Goal: Register for event/course

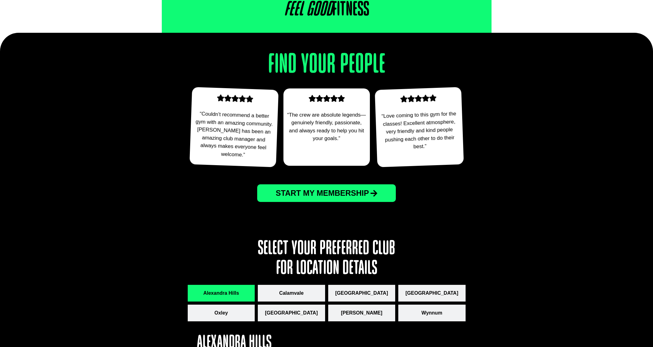
scroll to position [425, 0]
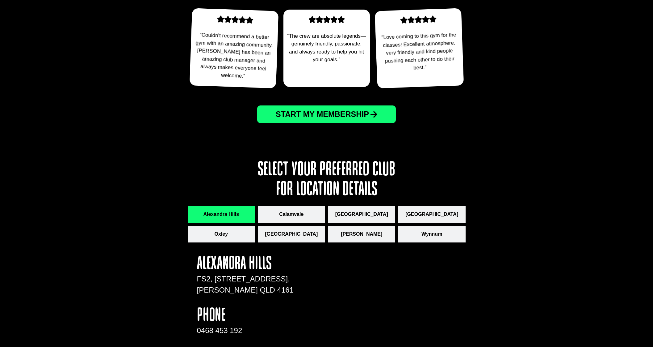
click at [327, 110] on span "Start My Membership" at bounding box center [322, 114] width 93 height 8
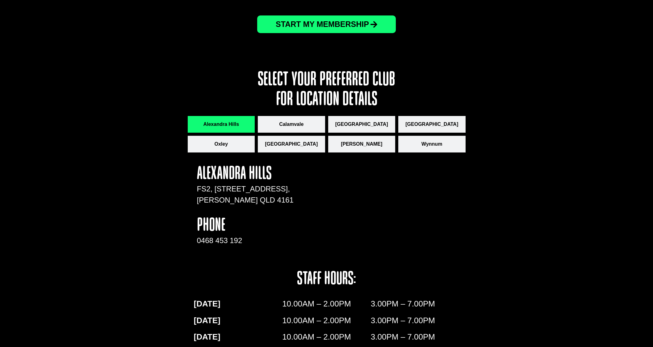
scroll to position [510, 0]
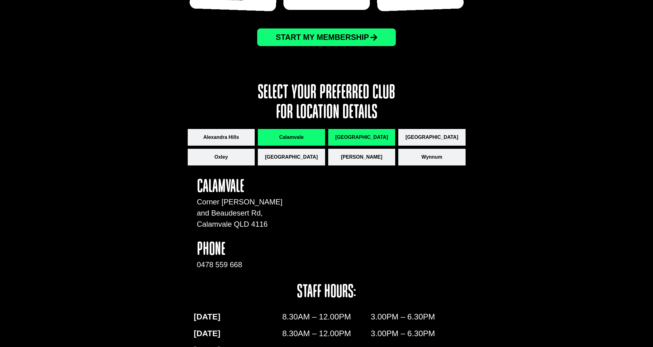
click at [348, 133] on span "[GEOGRAPHIC_DATA]" at bounding box center [361, 136] width 53 height 7
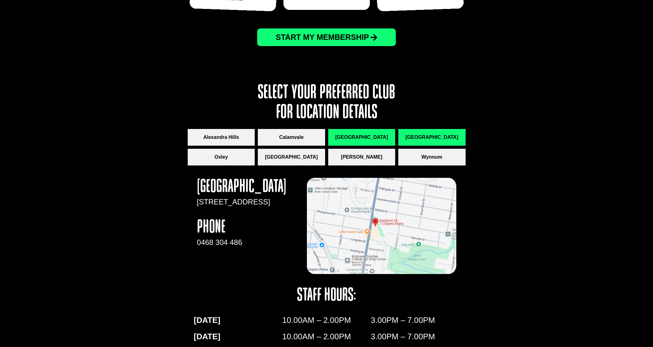
click at [422, 133] on span "[GEOGRAPHIC_DATA]" at bounding box center [432, 136] width 53 height 7
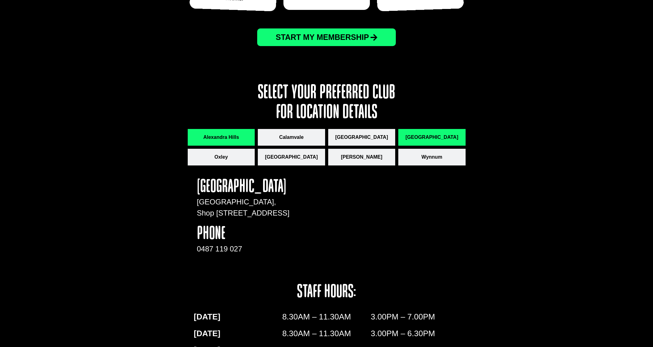
click at [216, 129] on button "Alexandra Hills" at bounding box center [221, 137] width 67 height 17
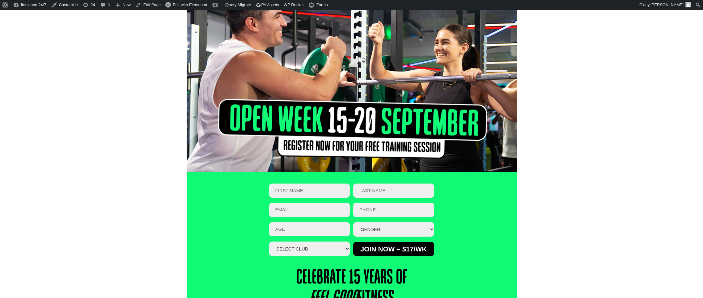
scroll to position [39, 0]
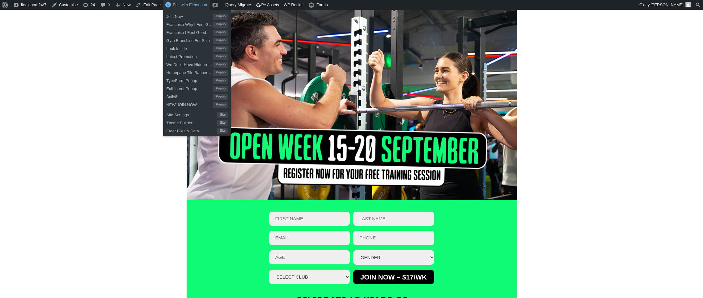
click at [188, 5] on span "Edit with Elementor" at bounding box center [190, 4] width 35 height 5
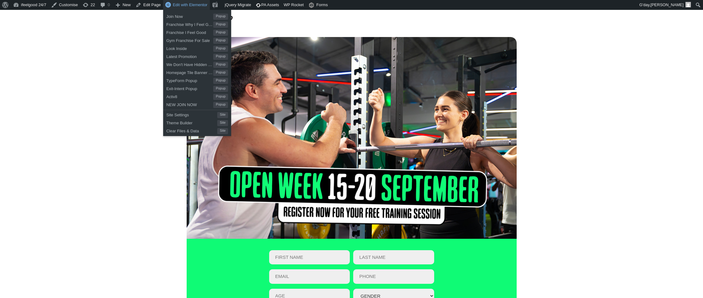
click at [184, 4] on span "Edit with Elementor" at bounding box center [190, 4] width 35 height 5
